Goal: Browse casually

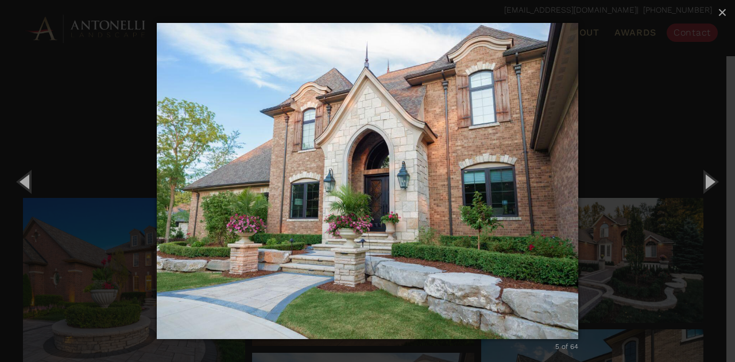
click at [468, 241] on img "carousel" at bounding box center [367, 181] width 421 height 362
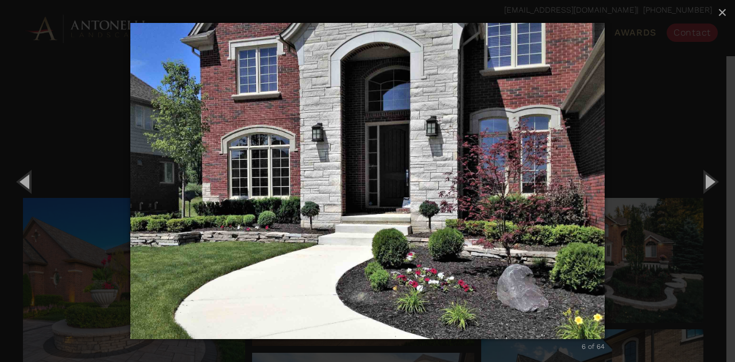
click at [468, 241] on img "carousel" at bounding box center [367, 181] width 475 height 362
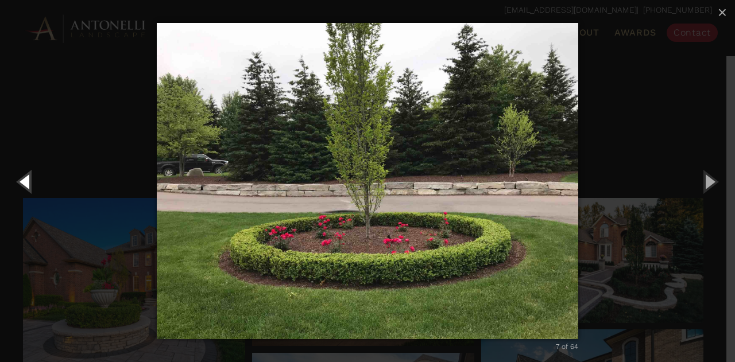
click at [21, 179] on button "Previous (Left arrow key)" at bounding box center [26, 181] width 52 height 63
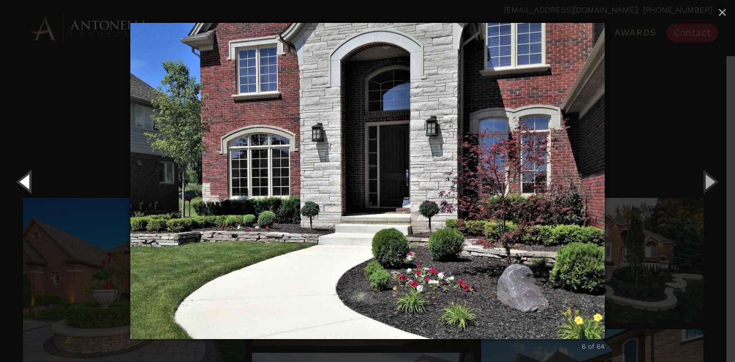
click at [28, 184] on button "Previous (Left arrow key)" at bounding box center [26, 181] width 52 height 63
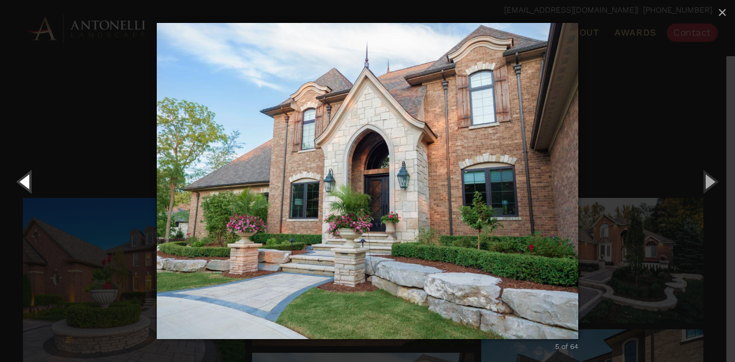
click at [28, 184] on button "Previous (Left arrow key)" at bounding box center [26, 181] width 52 height 63
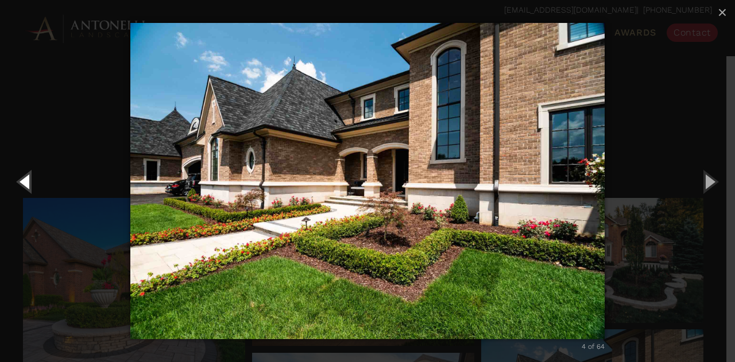
click at [28, 184] on button "Previous (Left arrow key)" at bounding box center [26, 181] width 52 height 63
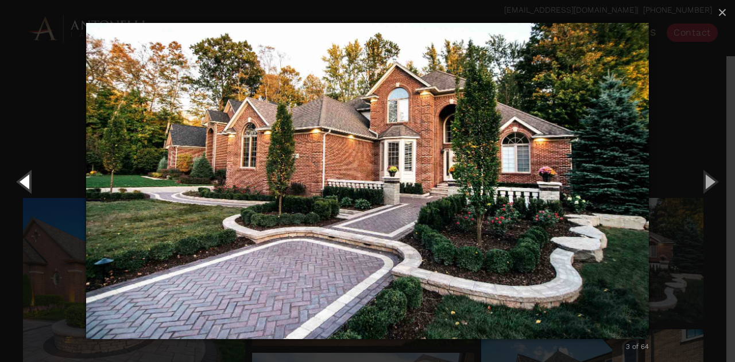
click at [28, 184] on button "Previous (Left arrow key)" at bounding box center [26, 181] width 52 height 63
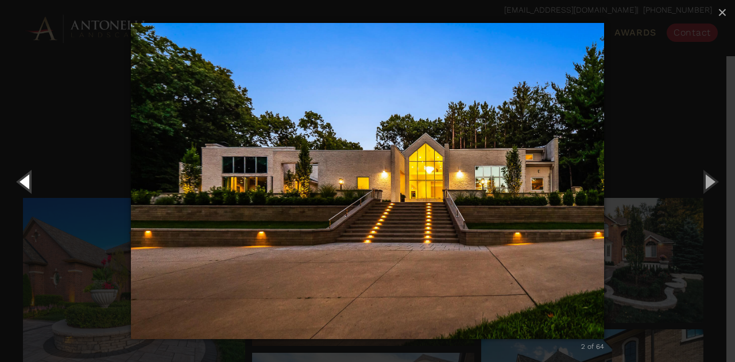
click at [28, 184] on button "Previous (Left arrow key)" at bounding box center [26, 181] width 52 height 63
